Goal: Task Accomplishment & Management: Use online tool/utility

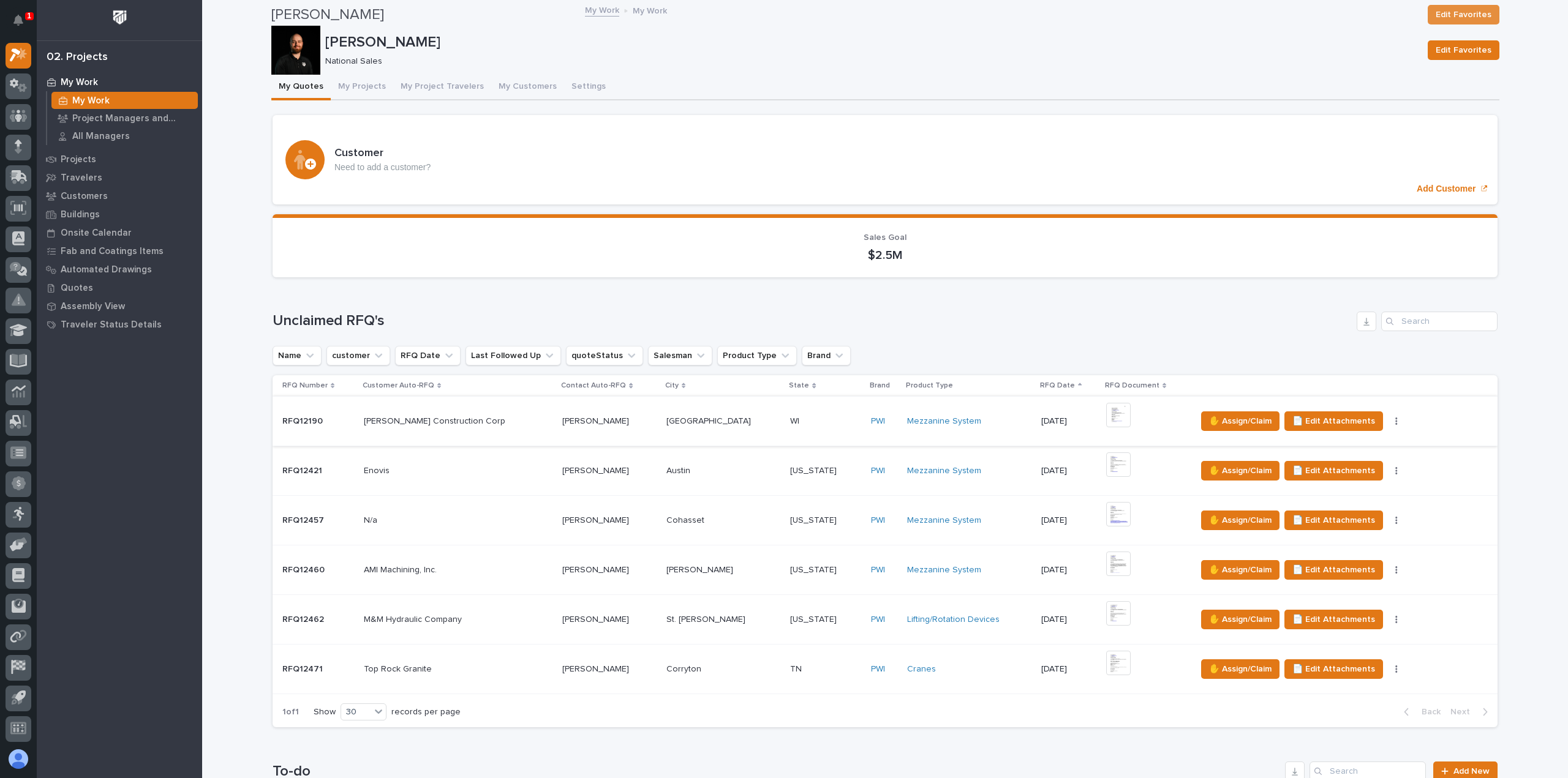
scroll to position [552, 0]
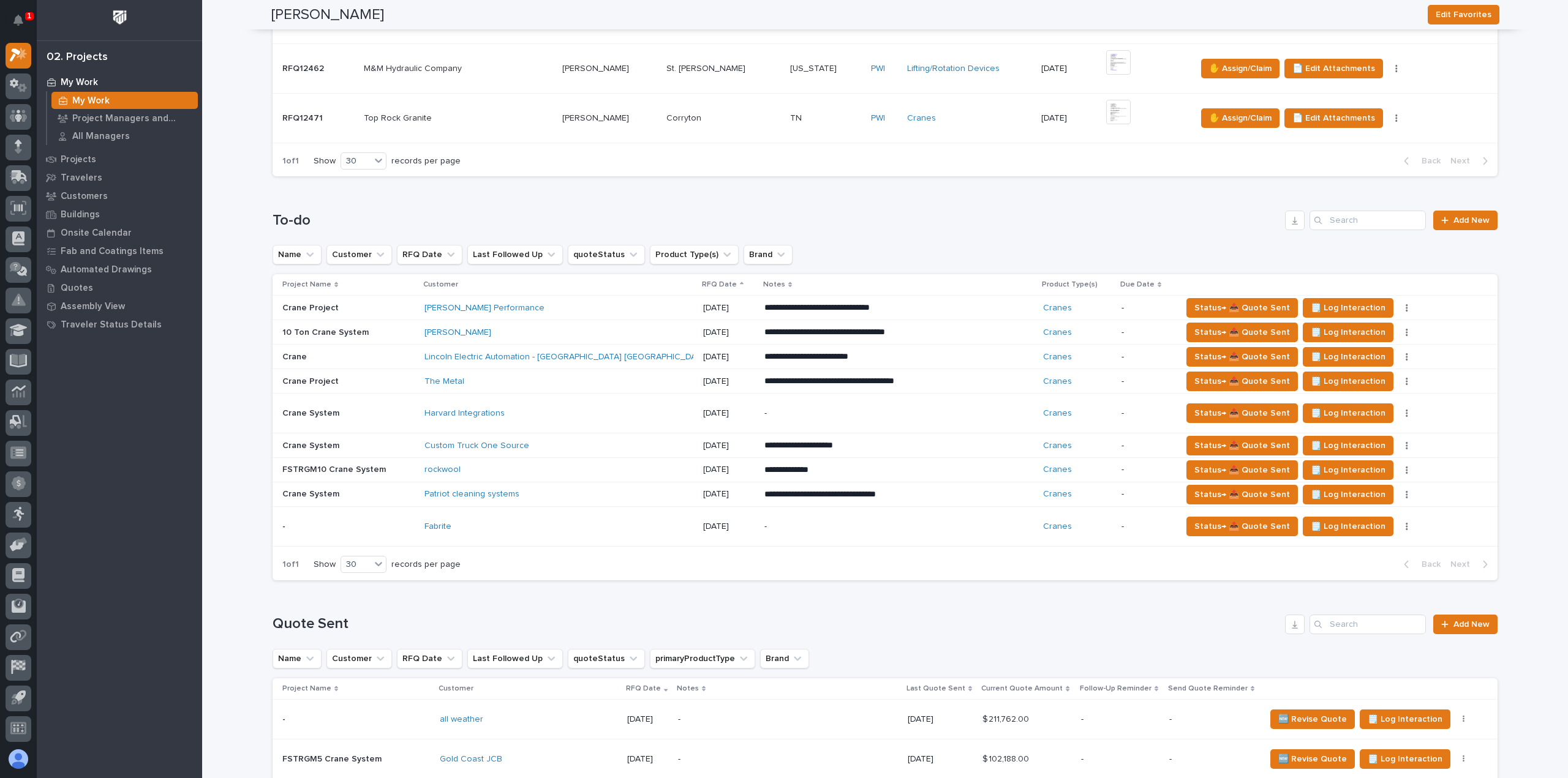
click at [587, 490] on div "Patriot cleaning systems" at bounding box center [532, 494] width 214 height 10
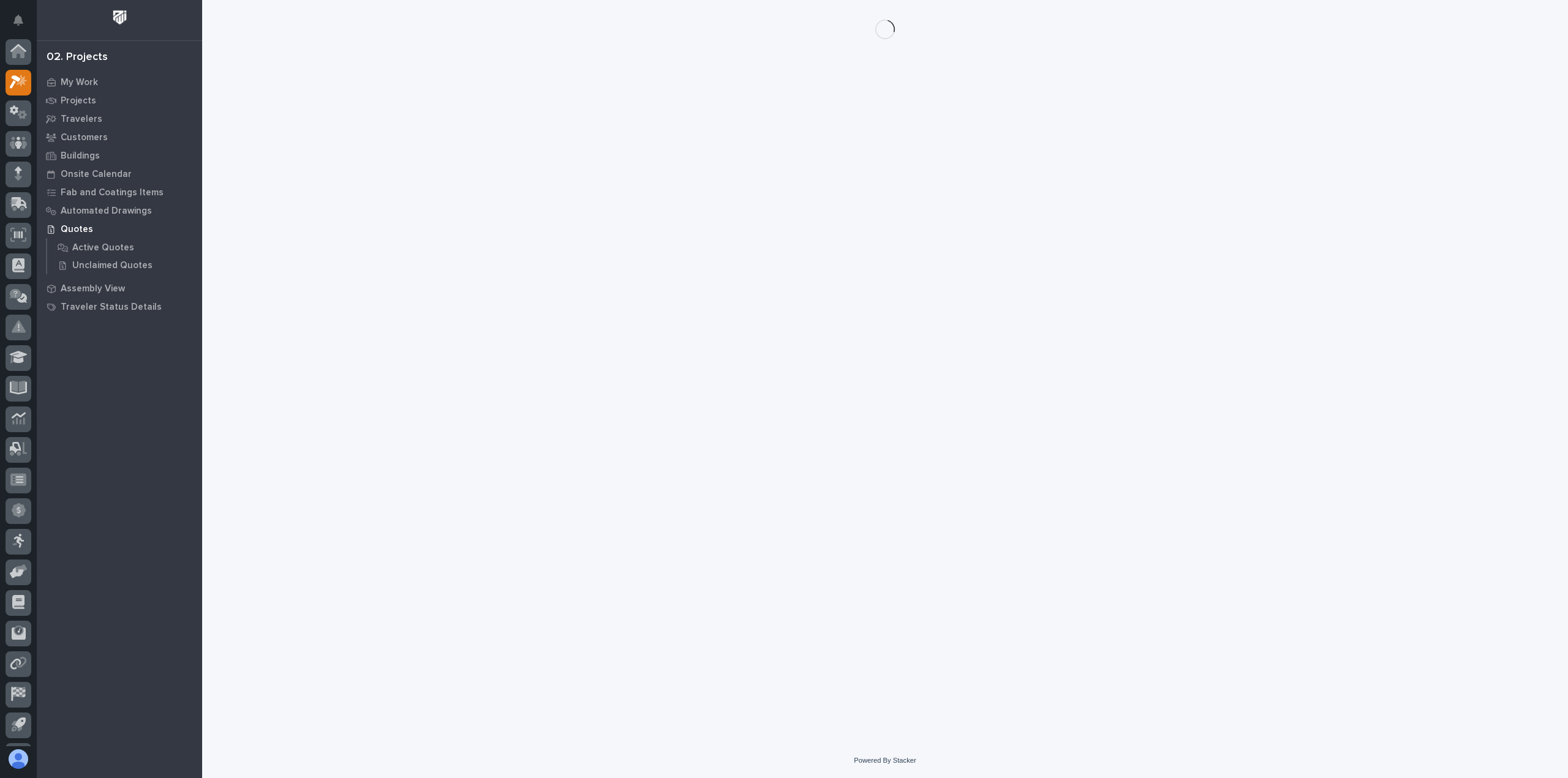
scroll to position [27, 0]
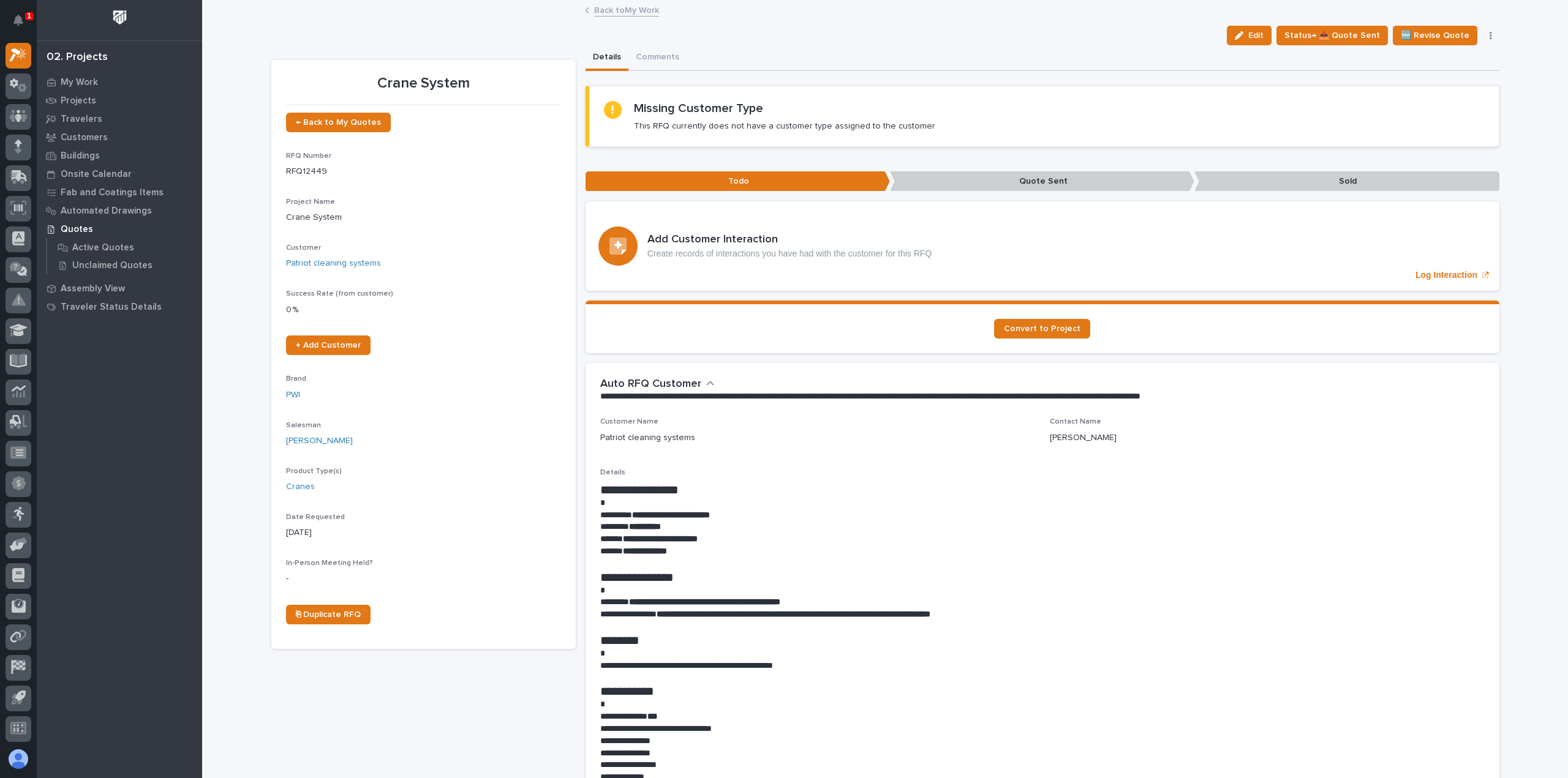
drag, startPoint x: 1263, startPoint y: 35, endPoint x: 1251, endPoint y: 39, distance: 12.6
click at [1260, 35] on span "Edit" at bounding box center [1256, 36] width 15 height 11
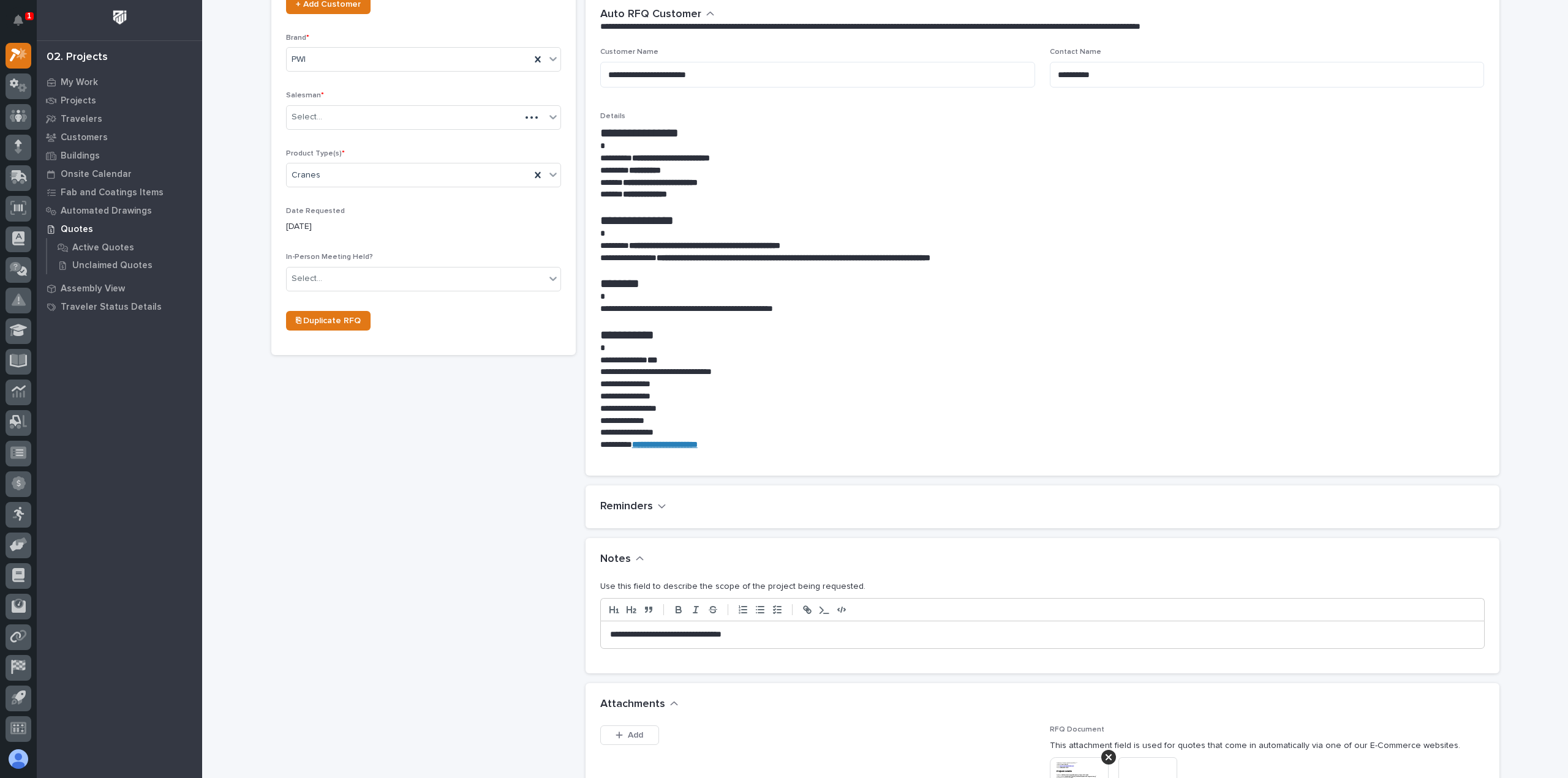
scroll to position [428, 0]
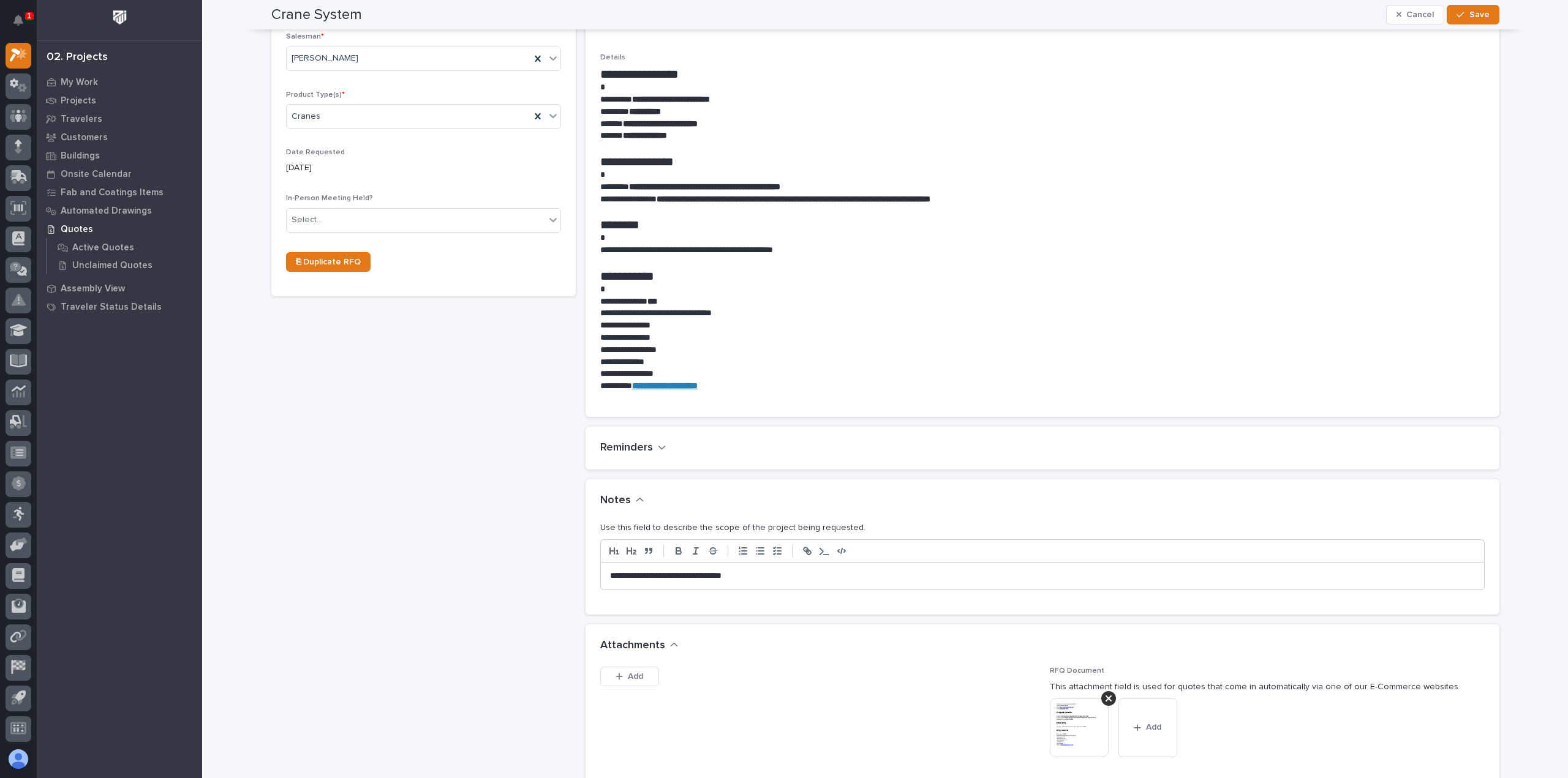
click at [742, 574] on p "**********" at bounding box center [1043, 576] width 865 height 12
click at [1449, 17] on button "Save" at bounding box center [1472, 14] width 52 height 20
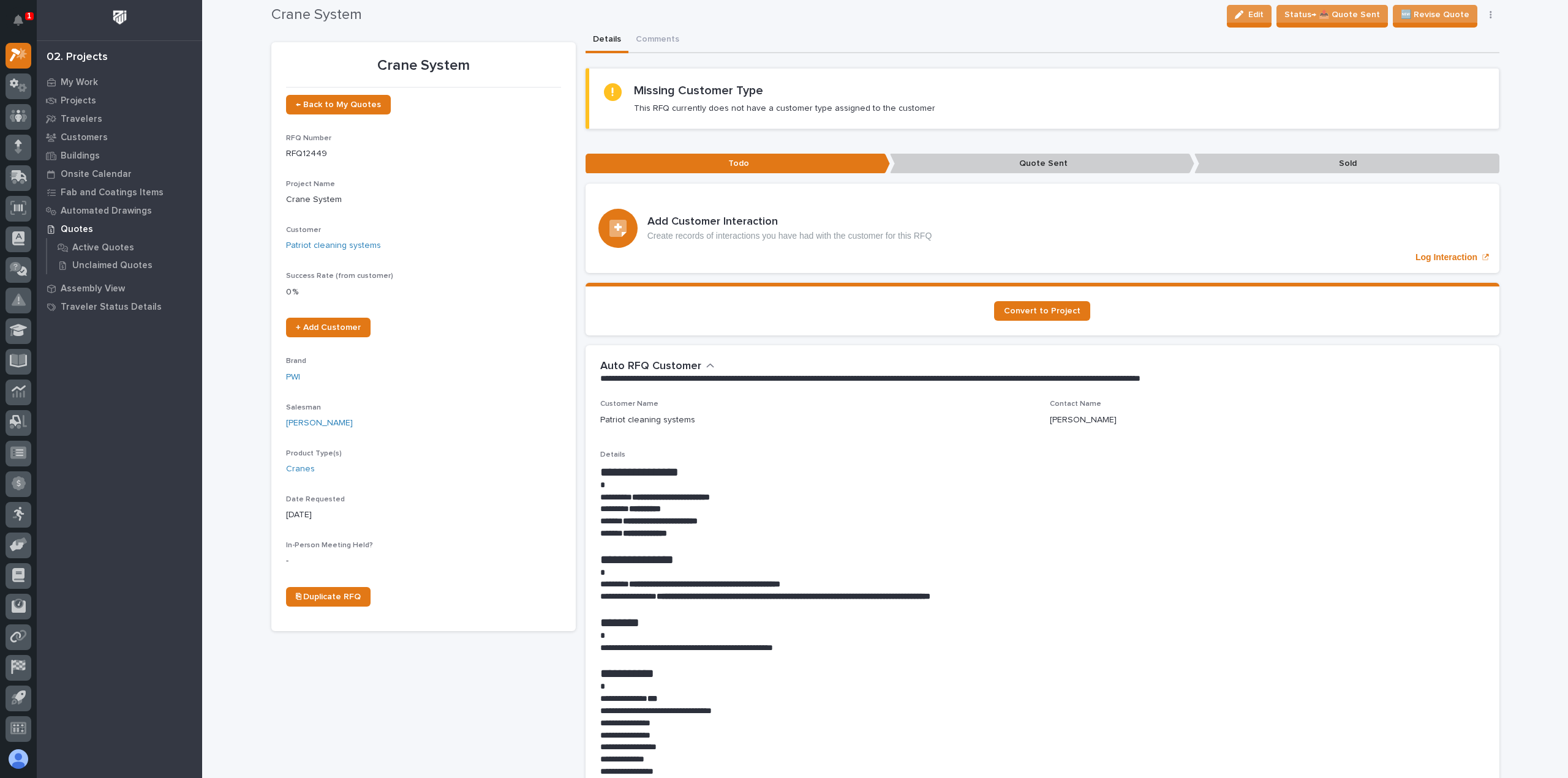
scroll to position [0, 0]
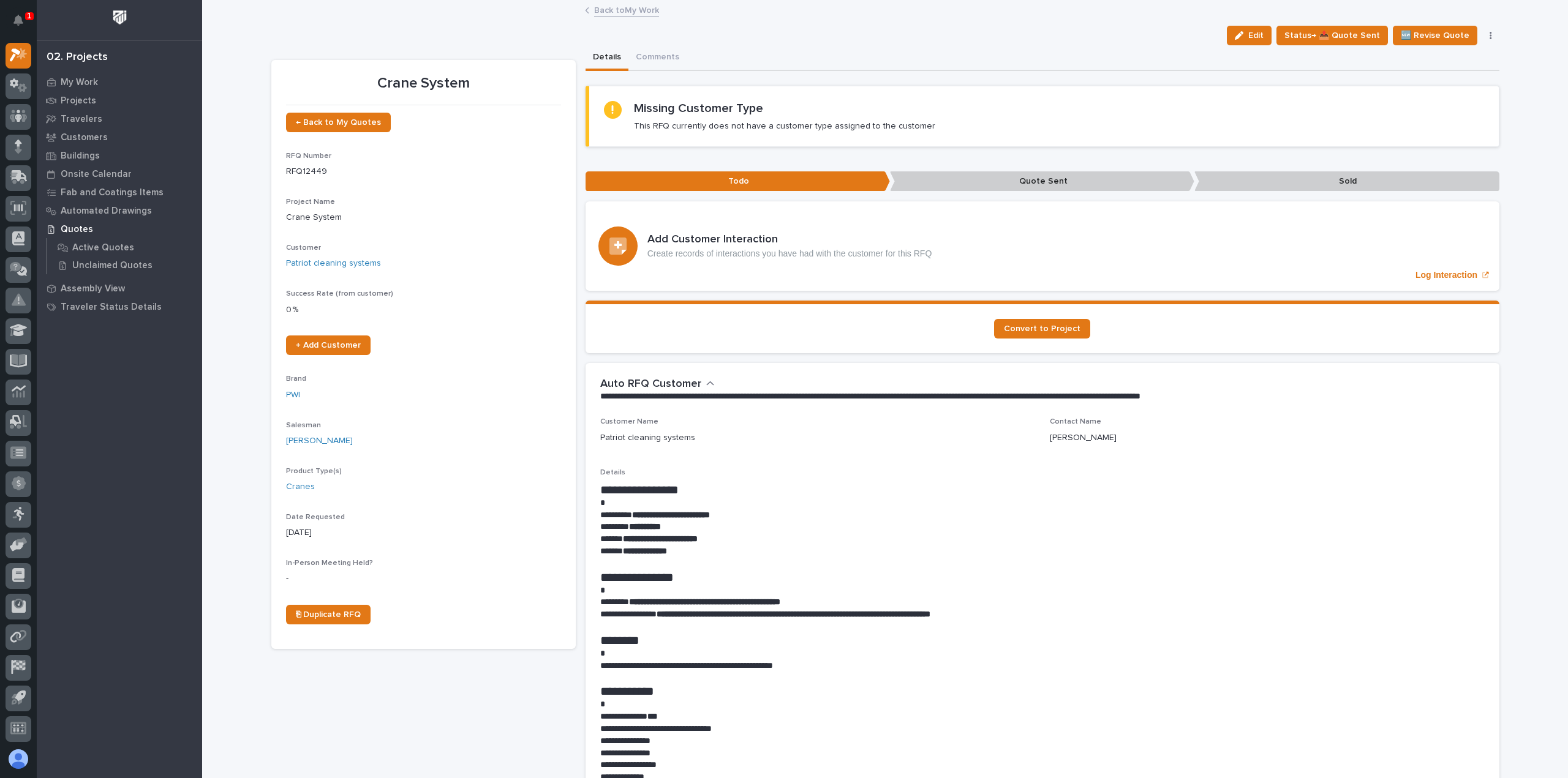
click at [601, 7] on link "Back to My Work" at bounding box center [626, 9] width 65 height 14
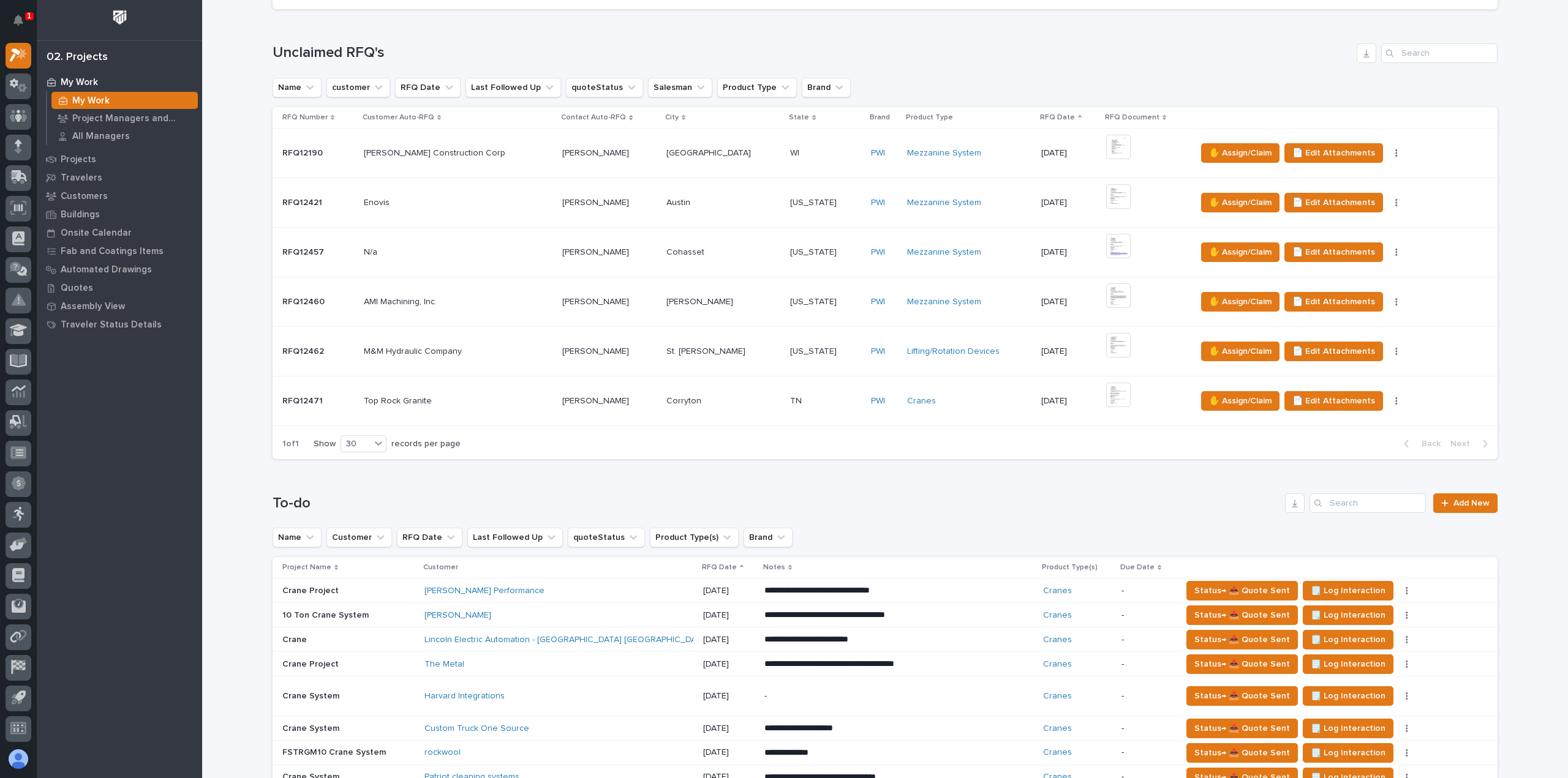
scroll to position [490, 0]
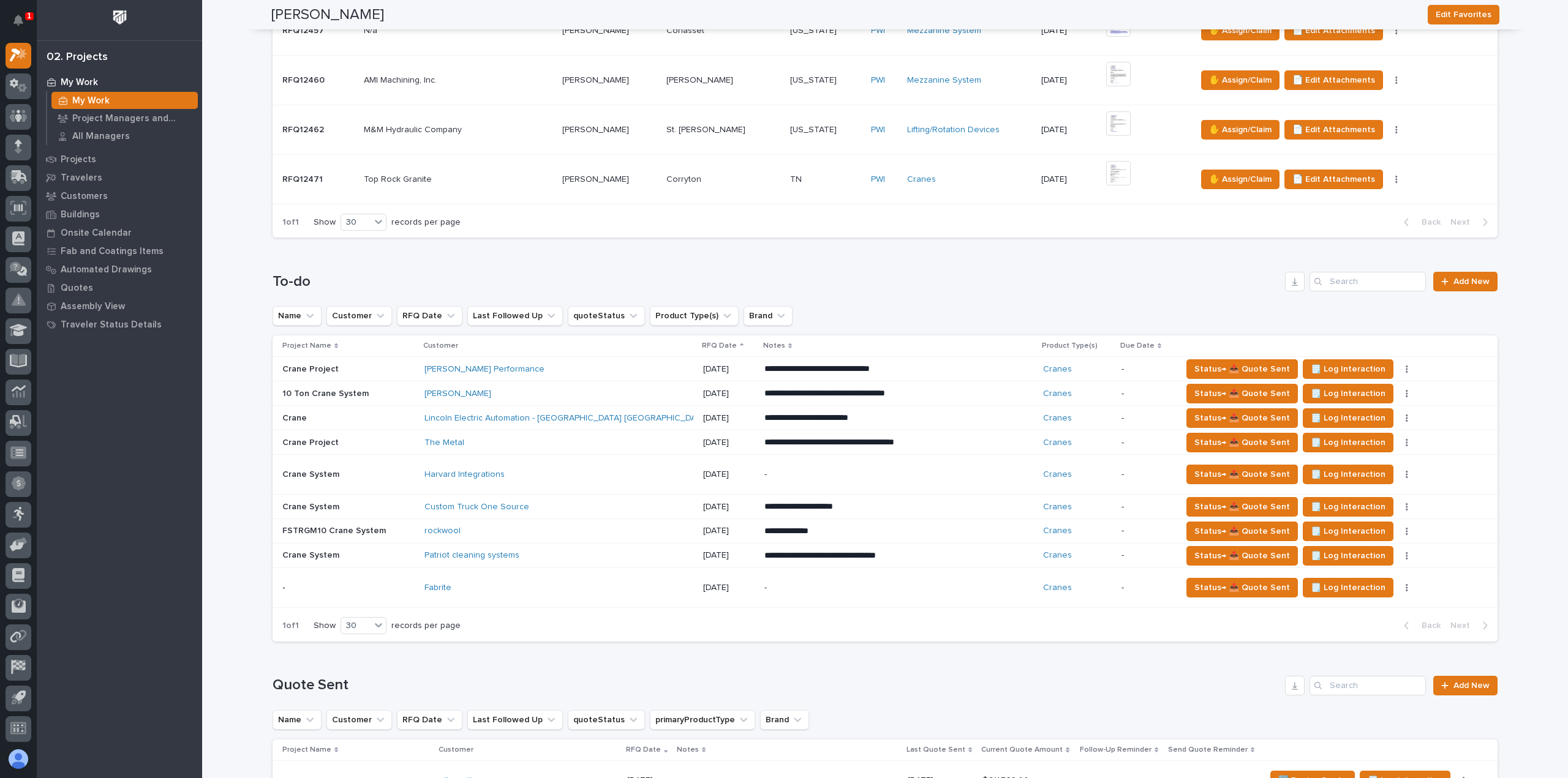
click at [481, 177] on p at bounding box center [458, 179] width 189 height 10
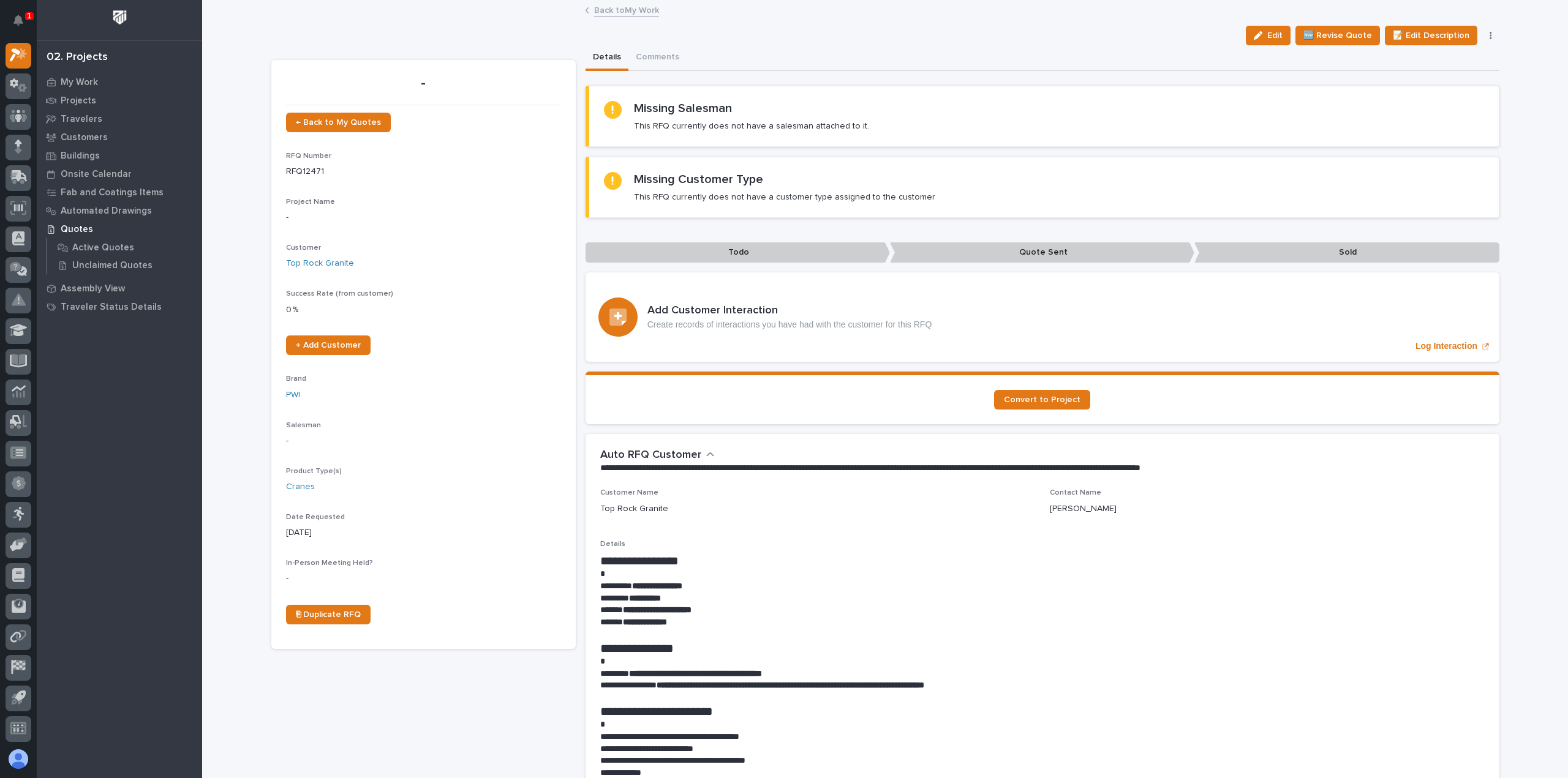
click at [623, 11] on link "Back to My Work" at bounding box center [626, 9] width 65 height 14
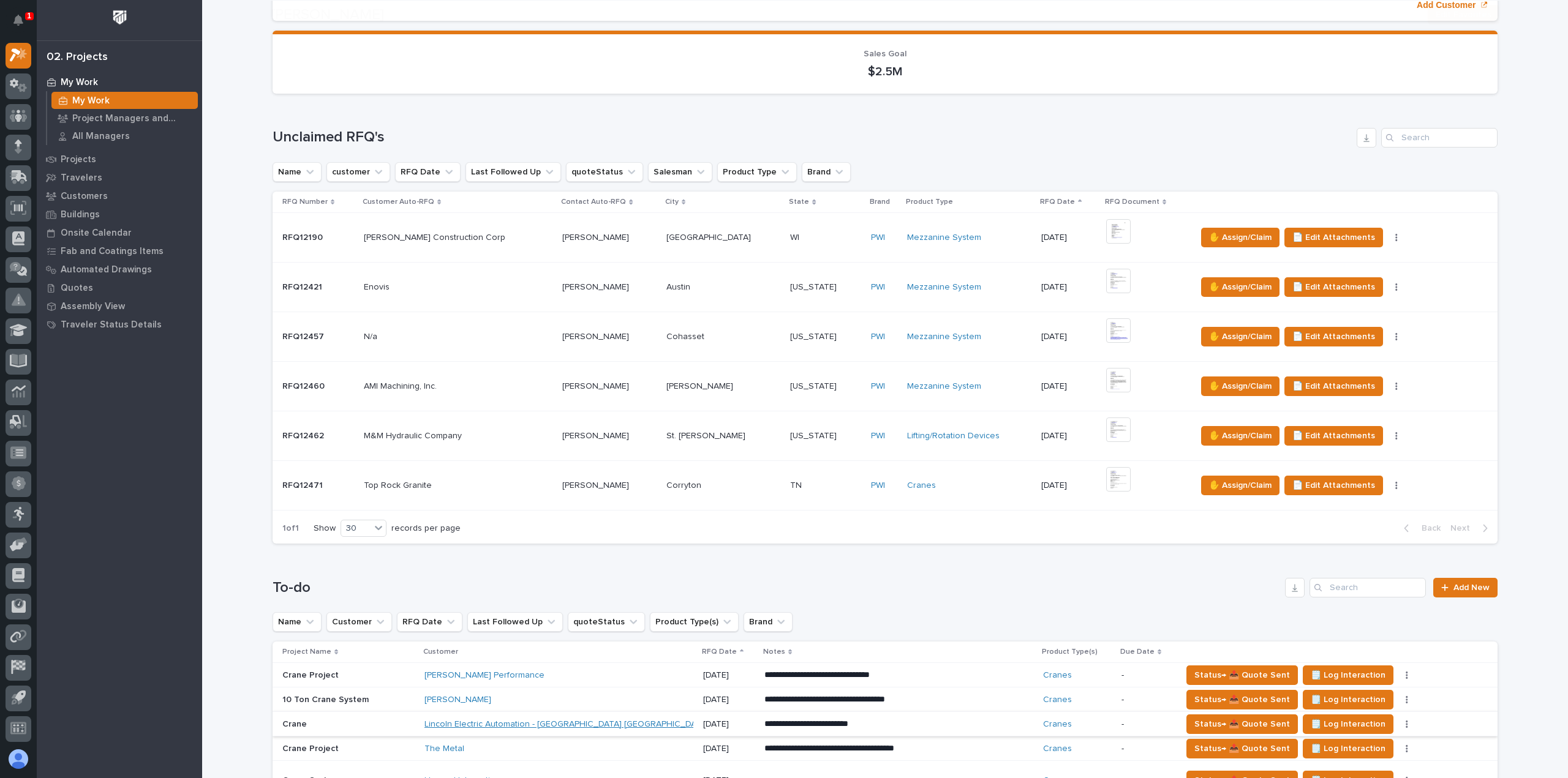
scroll to position [613, 0]
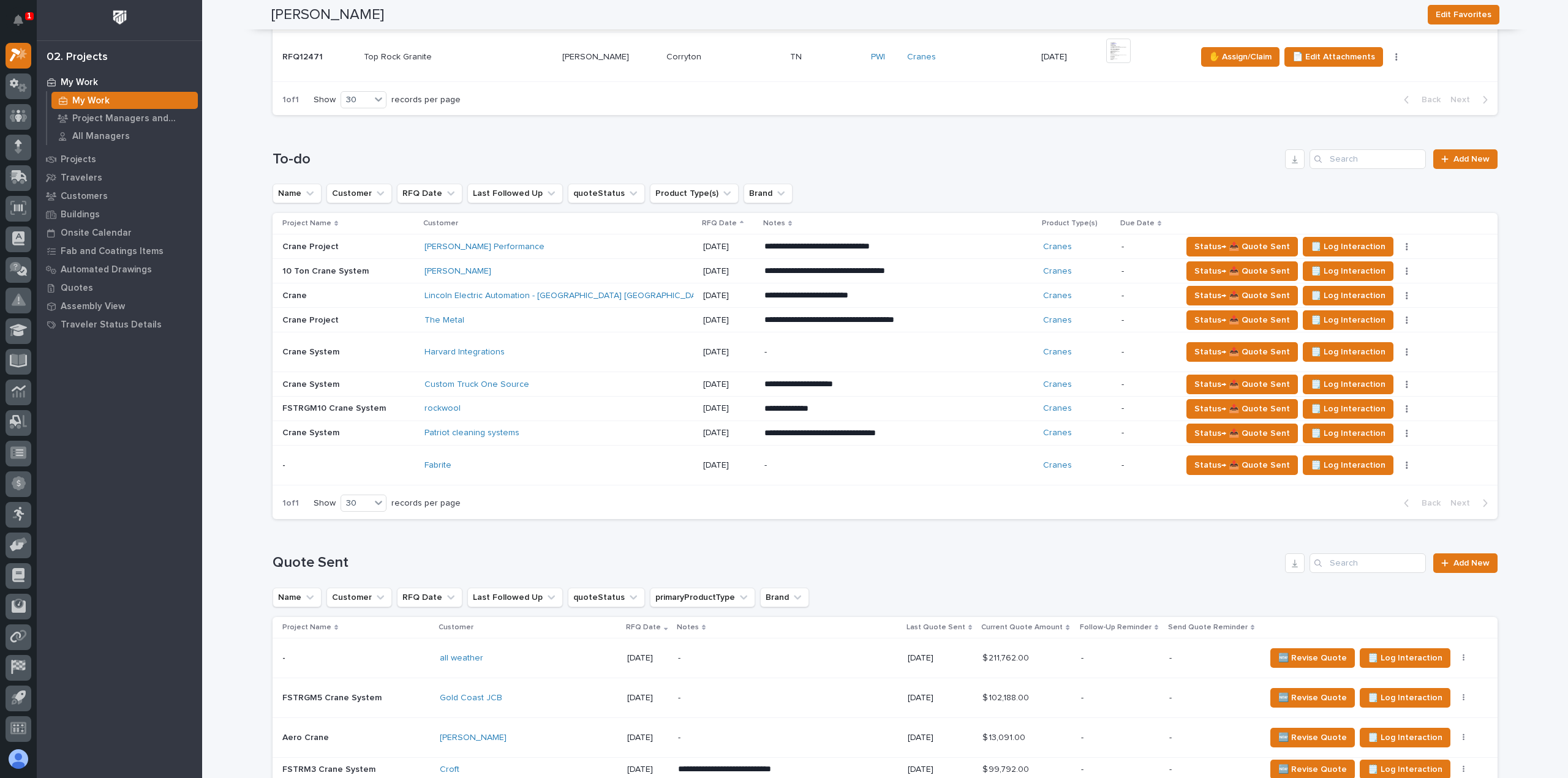
click at [581, 452] on td "Fabrite" at bounding box center [558, 465] width 279 height 39
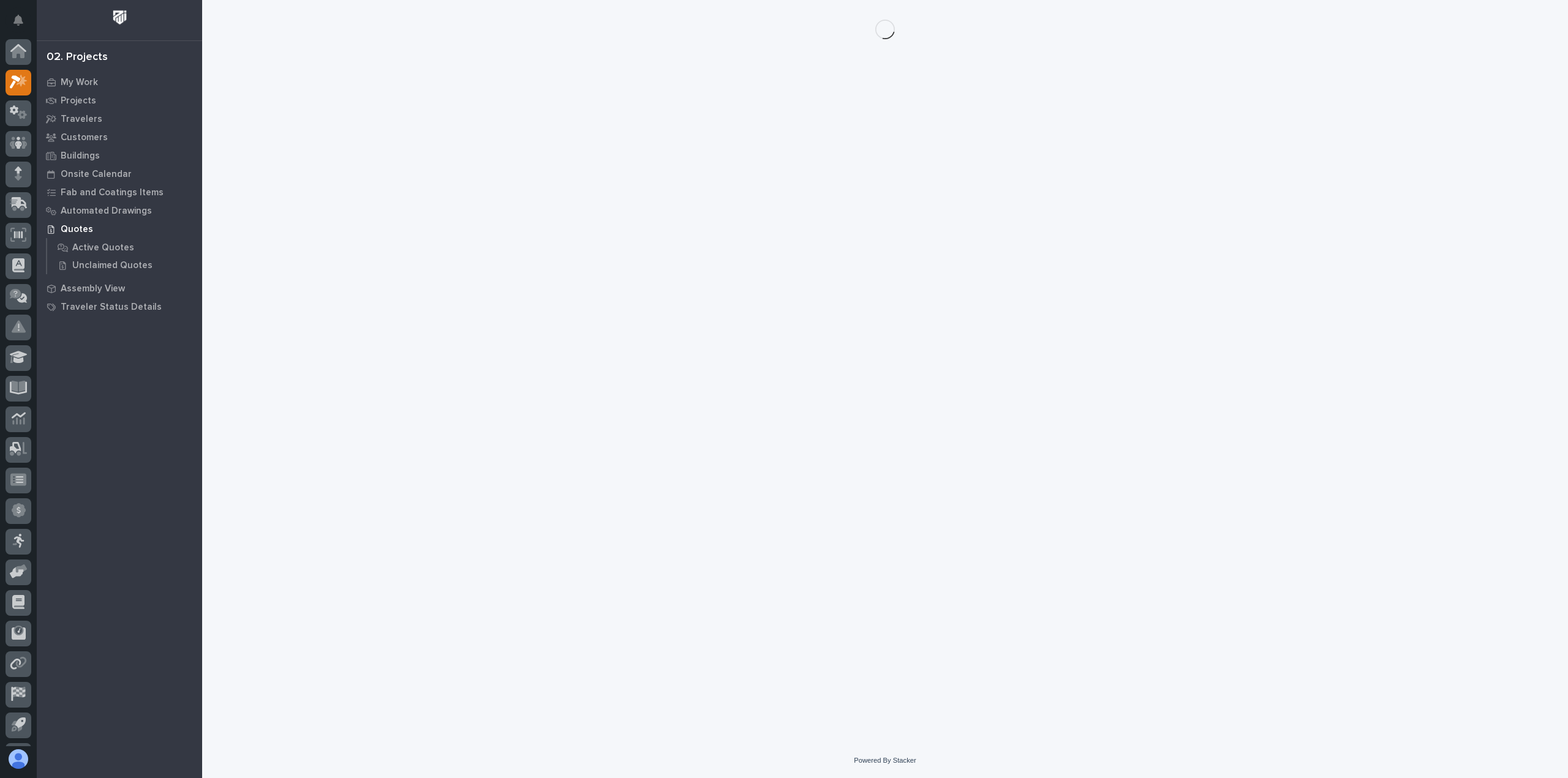
scroll to position [27, 0]
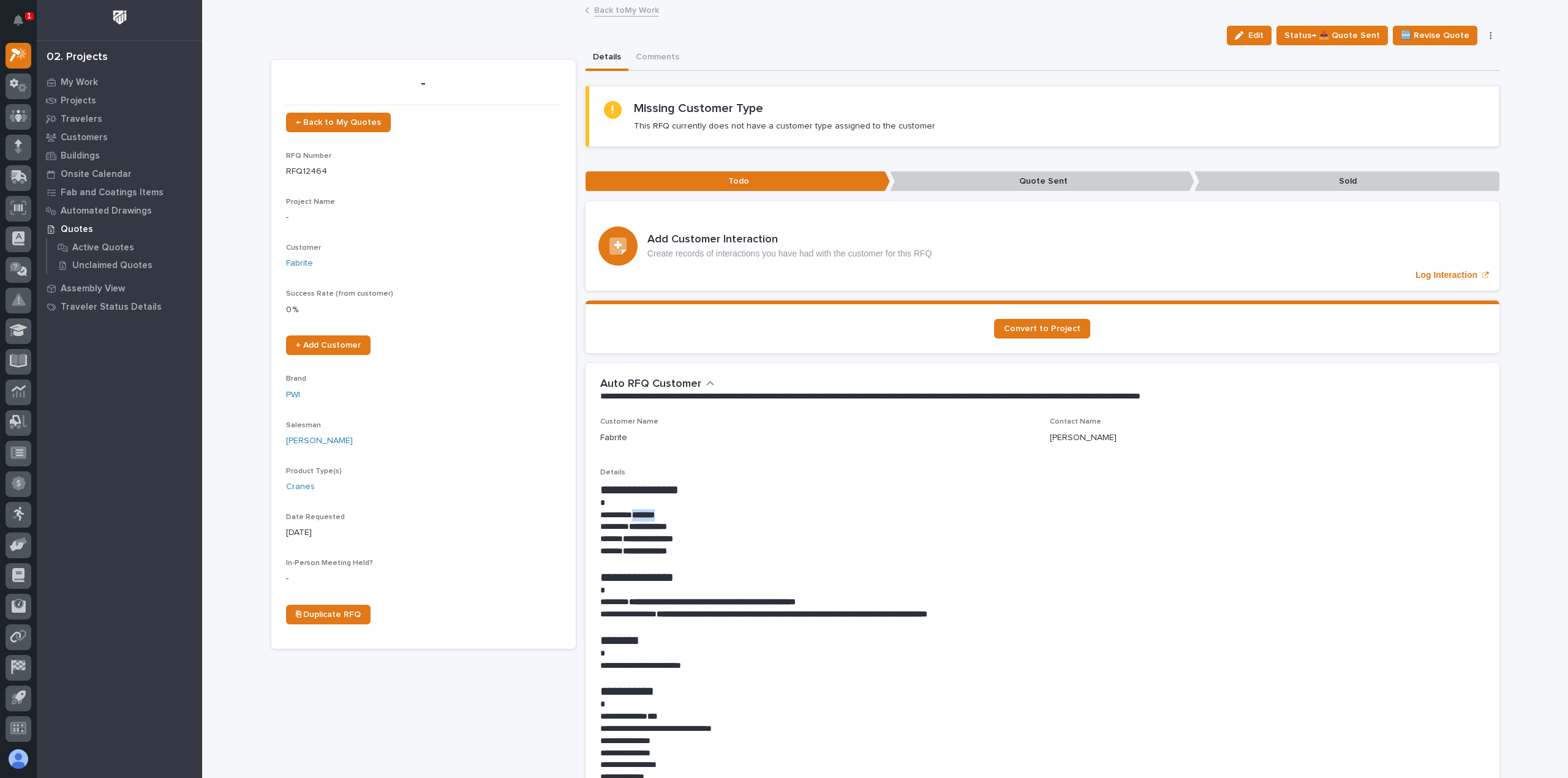
drag, startPoint x: 666, startPoint y: 514, endPoint x: 637, endPoint y: 514, distance: 29.0
click at [637, 514] on p "********* *******" at bounding box center [1043, 515] width 885 height 12
copy strong "*******"
click at [723, 497] on p at bounding box center [1043, 503] width 885 height 12
click at [683, 526] on p "**********" at bounding box center [1043, 527] width 885 height 12
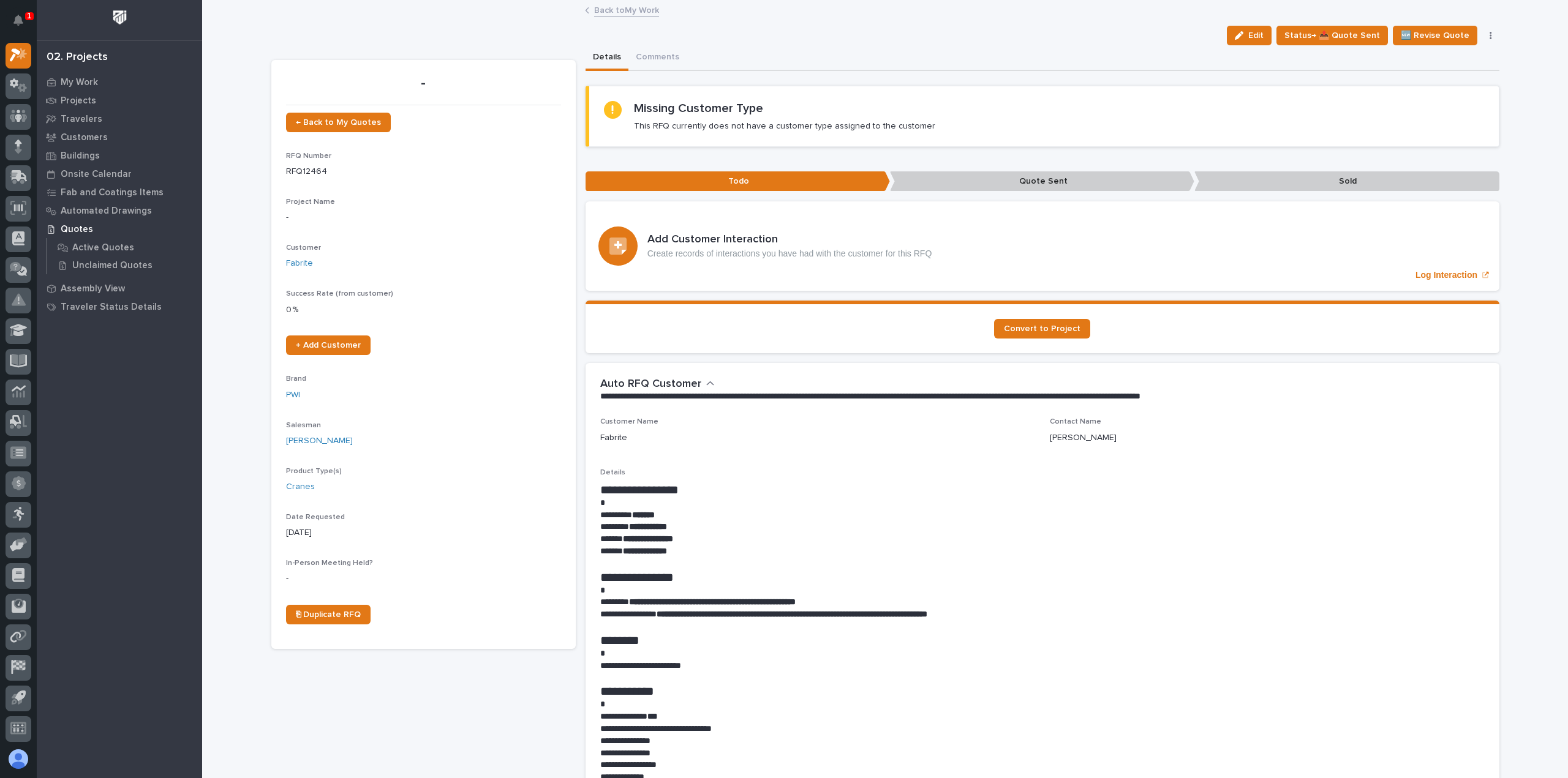
click at [622, 10] on link "Back to My Work" at bounding box center [626, 9] width 65 height 14
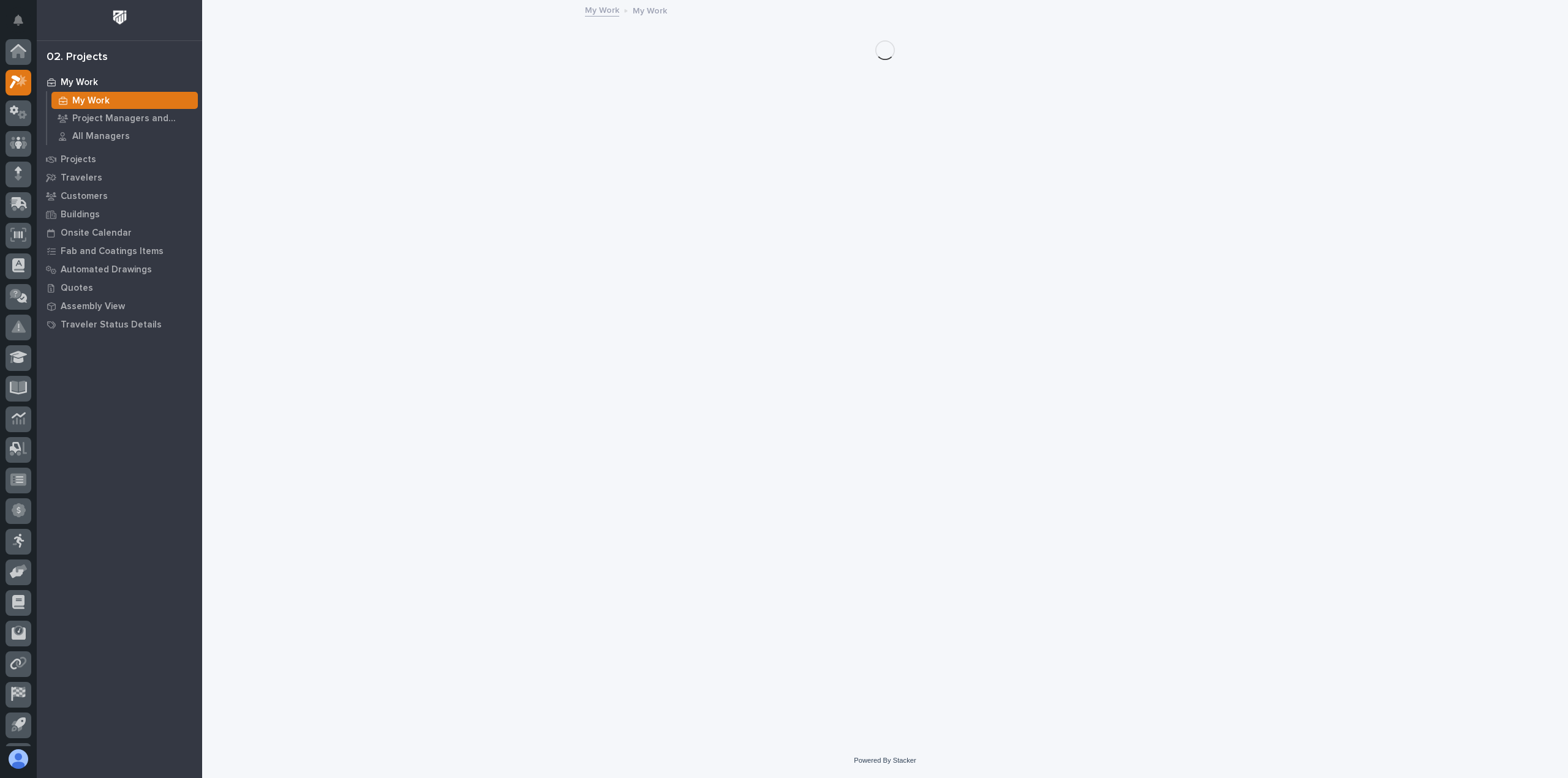
scroll to position [27, 0]
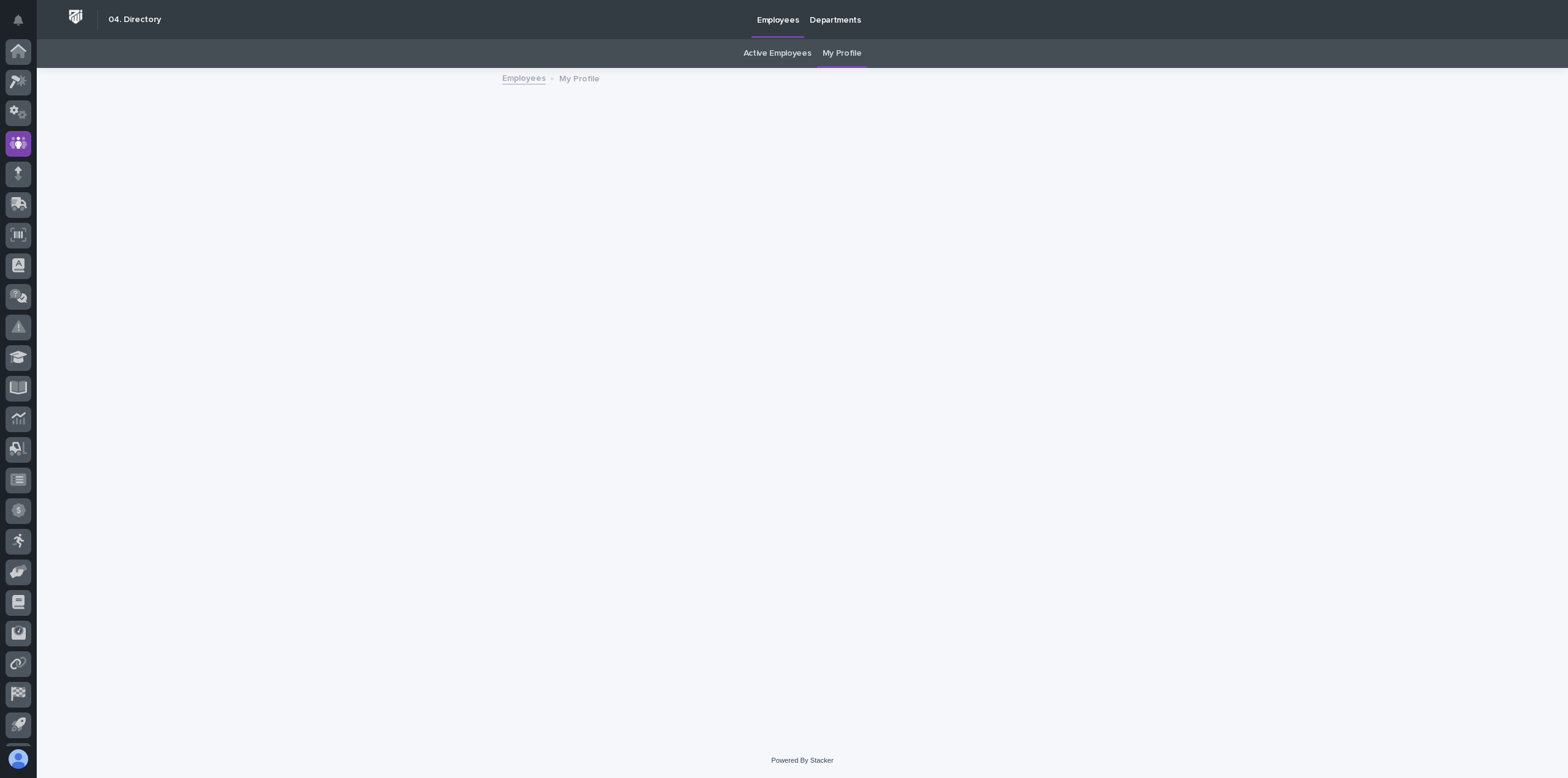
scroll to position [27, 0]
click at [12, 78] on icon at bounding box center [18, 85] width 18 height 14
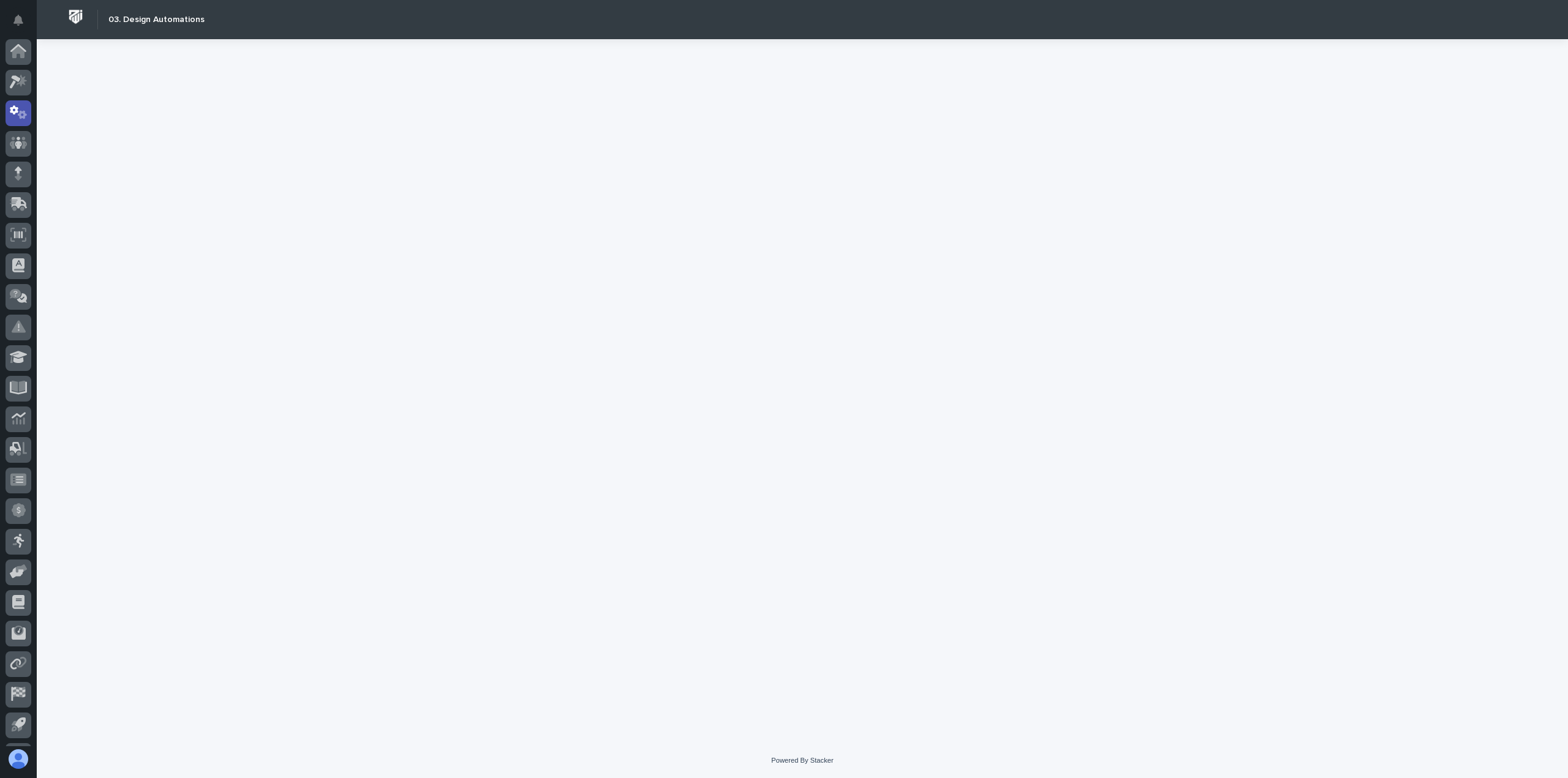
scroll to position [27, 0]
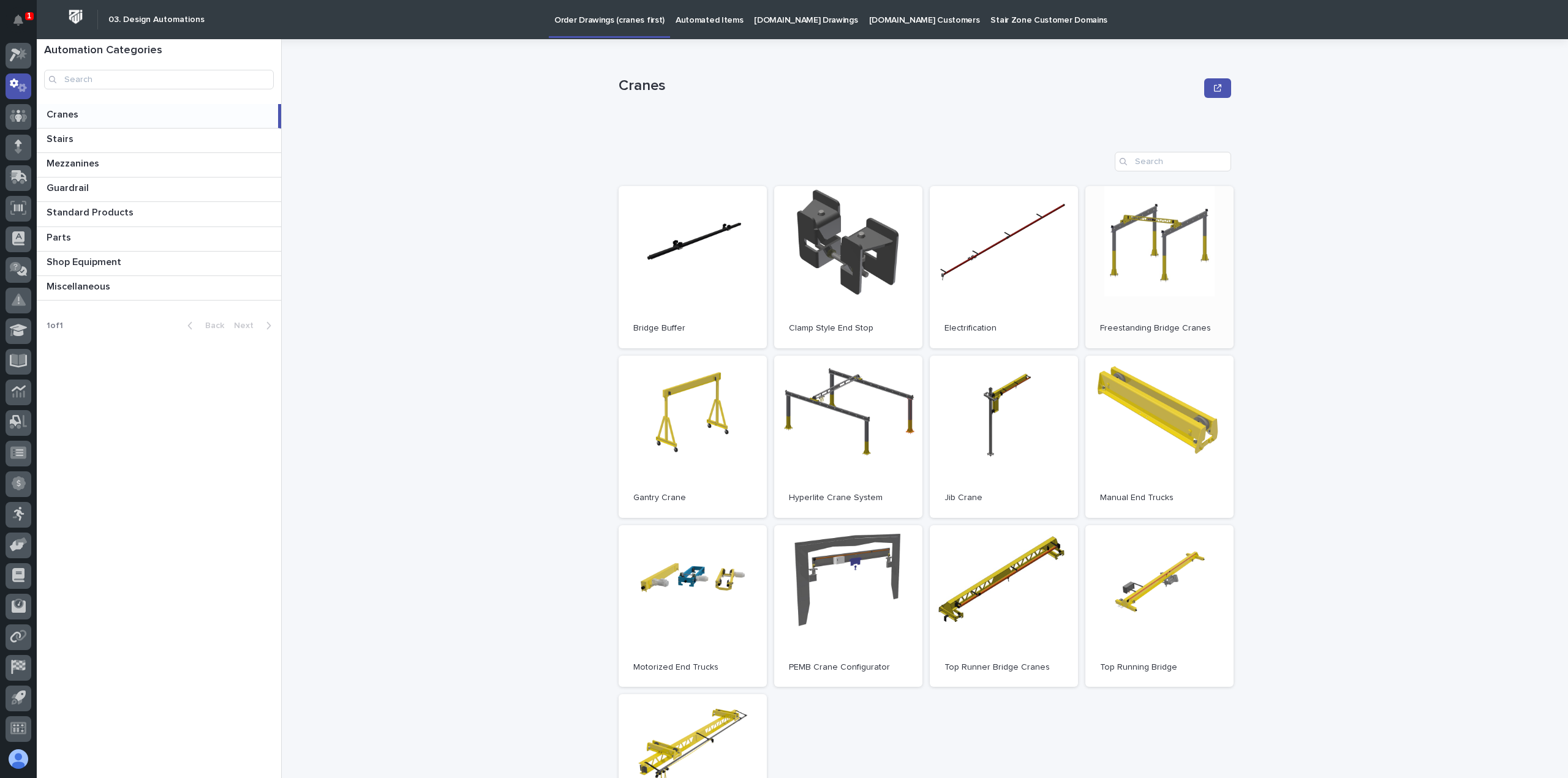
click at [785, 261] on link "Open" at bounding box center [1160, 267] width 149 height 163
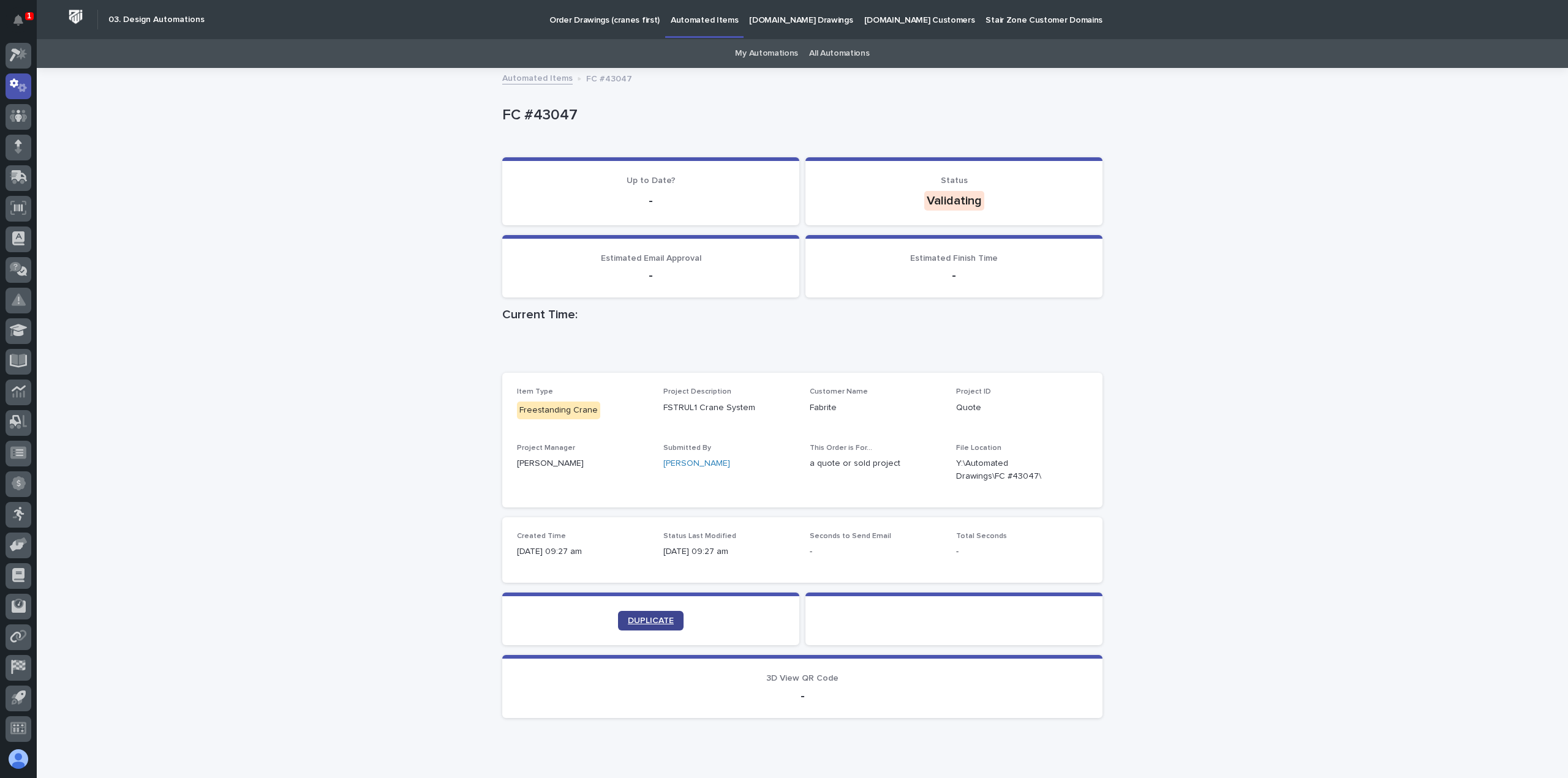
click at [664, 615] on link "DUPLICATE" at bounding box center [651, 620] width 66 height 20
